Goal: Transaction & Acquisition: Purchase product/service

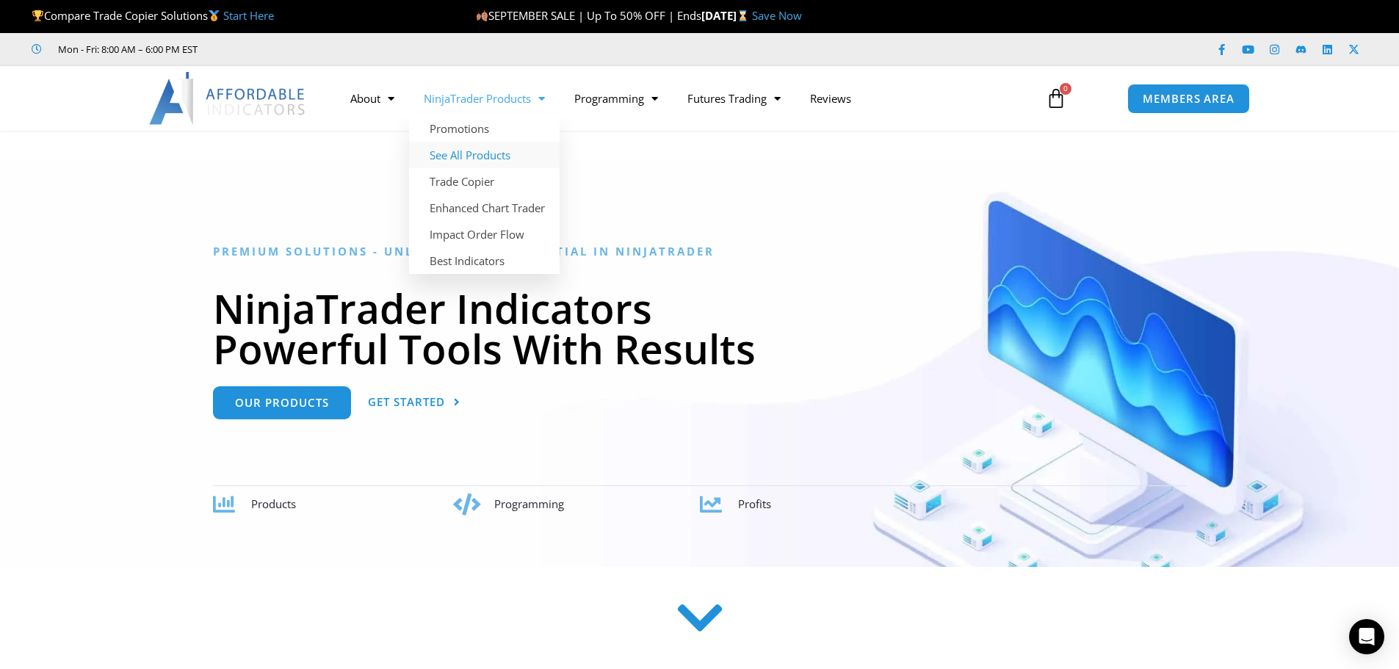
click at [471, 156] on link "See All Products" at bounding box center [484, 155] width 151 height 26
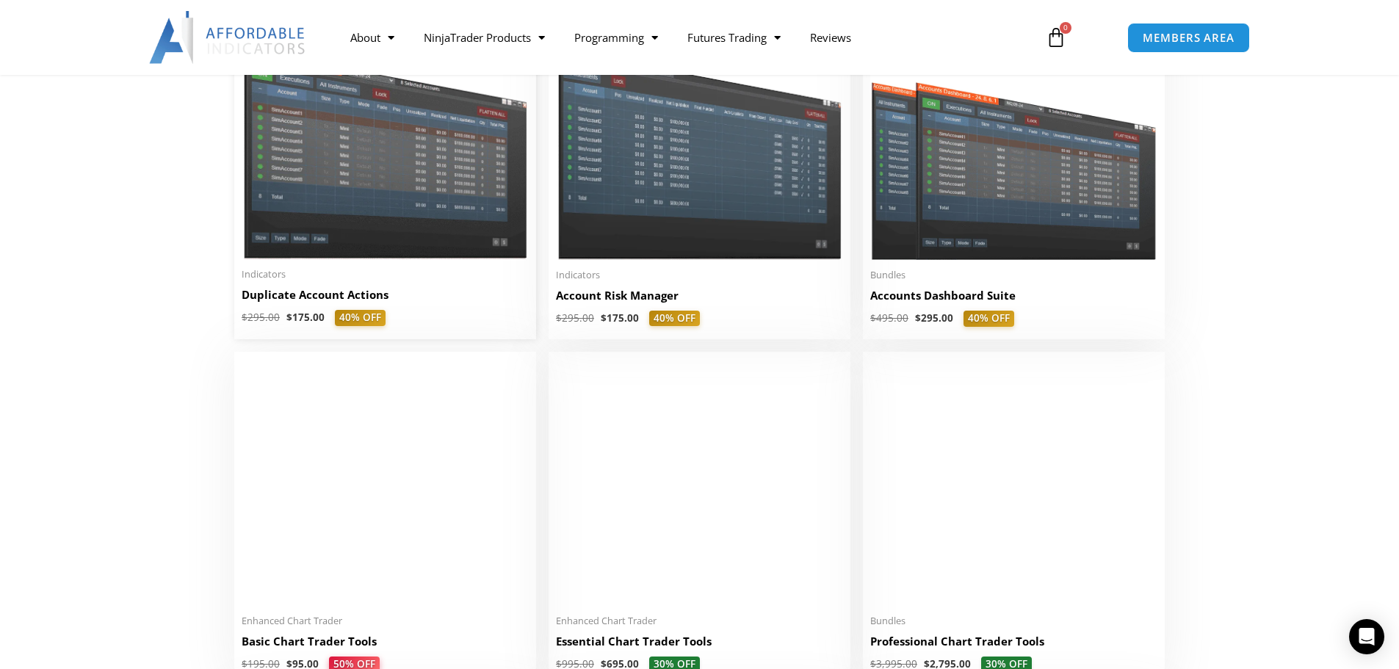
scroll to position [441, 0]
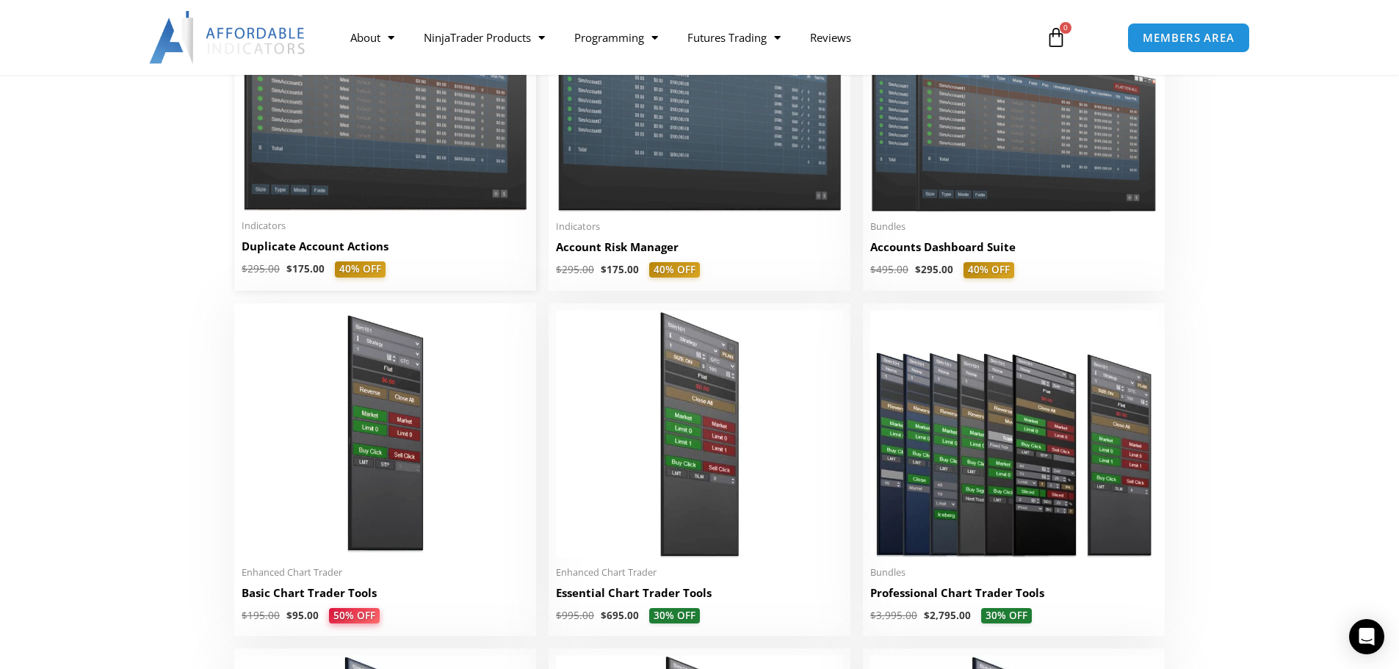
click at [295, 252] on h2 "Duplicate Account Actions" at bounding box center [385, 246] width 287 height 15
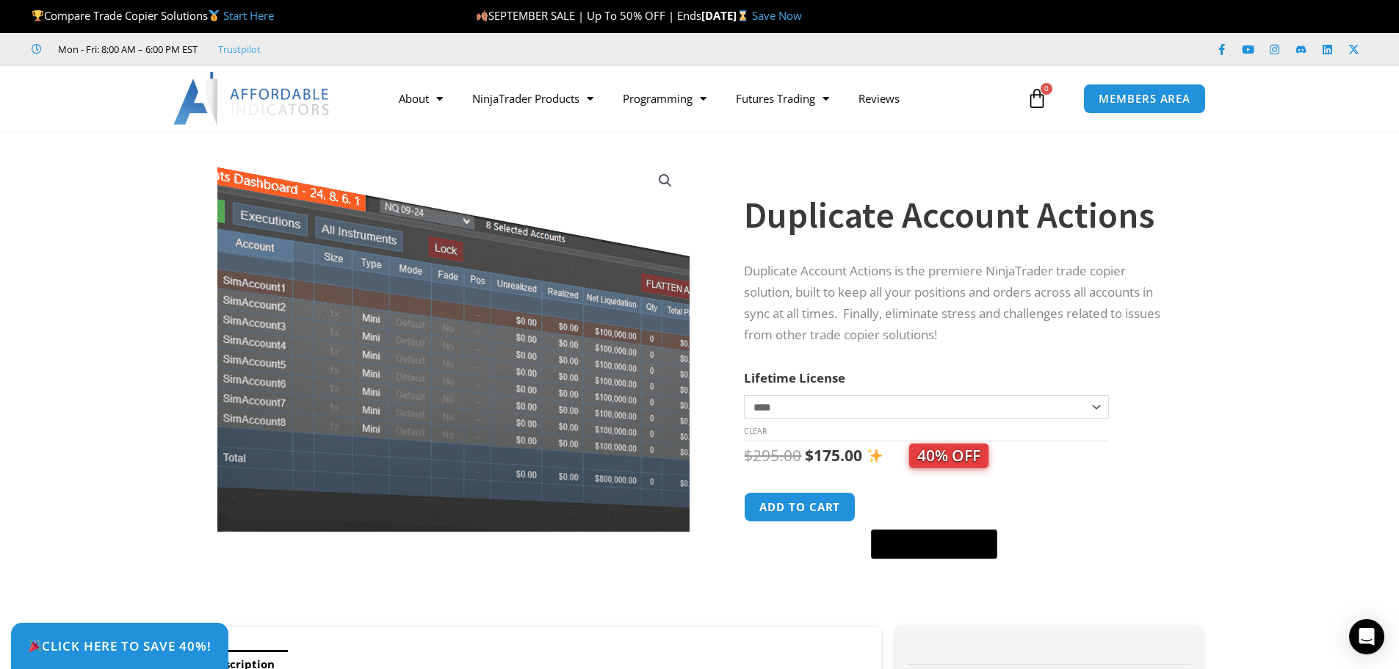
click at [452, 308] on img at bounding box center [454, 352] width 584 height 464
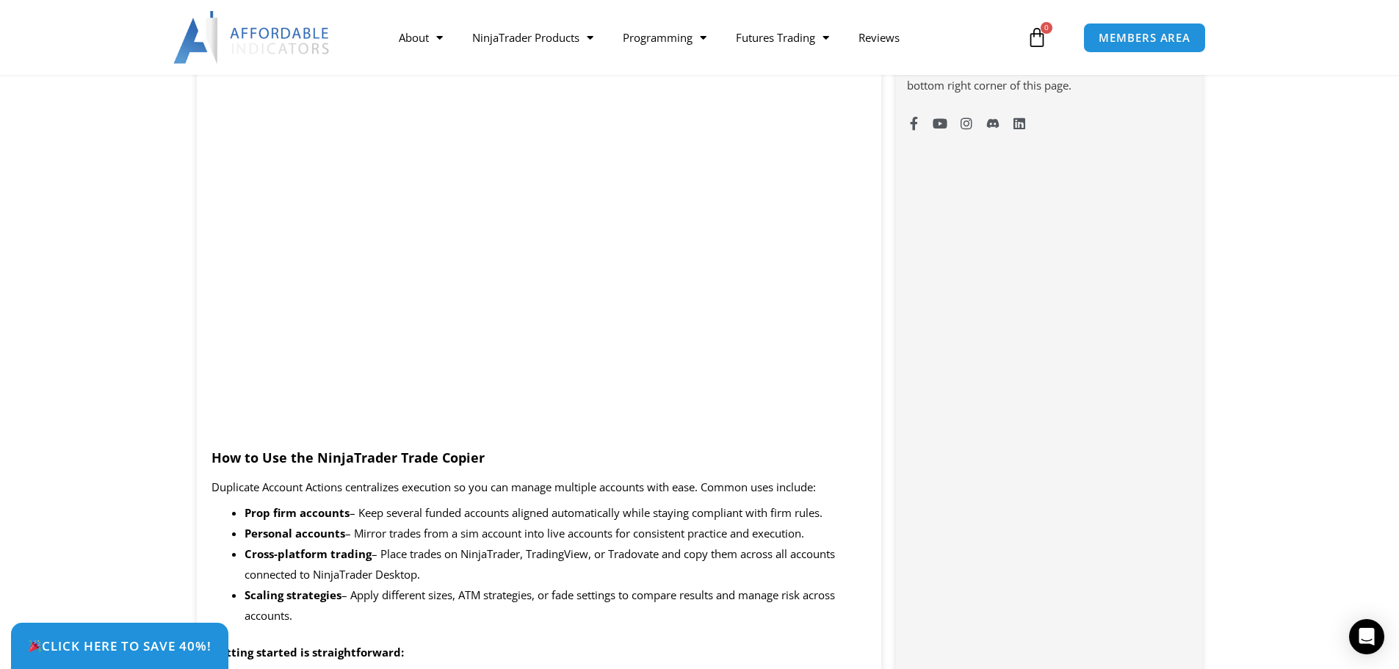
scroll to position [1175, 0]
